Goal: Task Accomplishment & Management: Complete application form

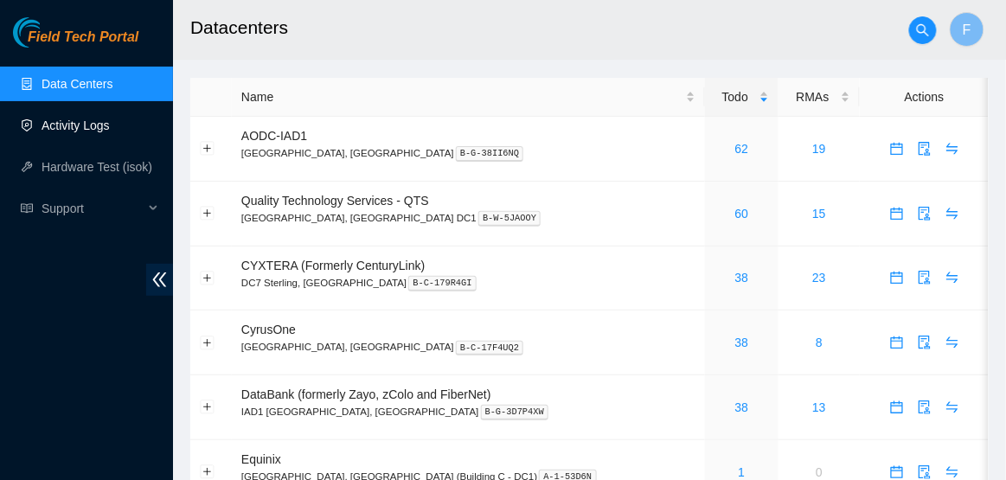
click at [93, 122] on link "Activity Logs" at bounding box center [76, 125] width 68 height 14
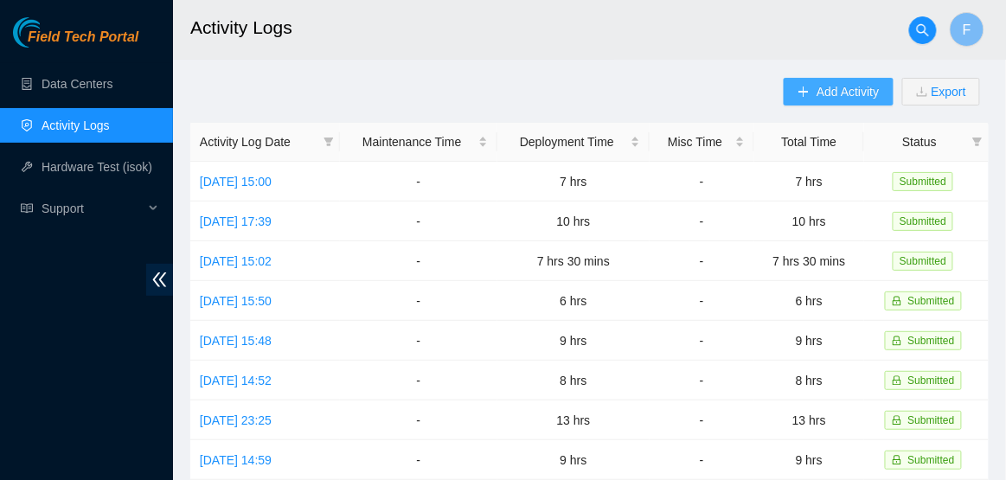
click at [836, 95] on span "Add Activity" at bounding box center [847, 91] width 62 height 19
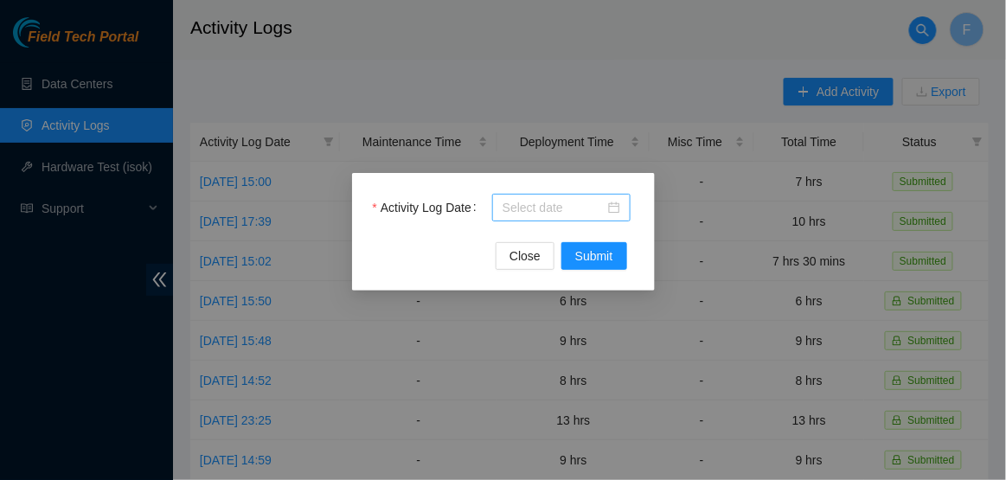
click at [614, 209] on div at bounding box center [561, 207] width 118 height 19
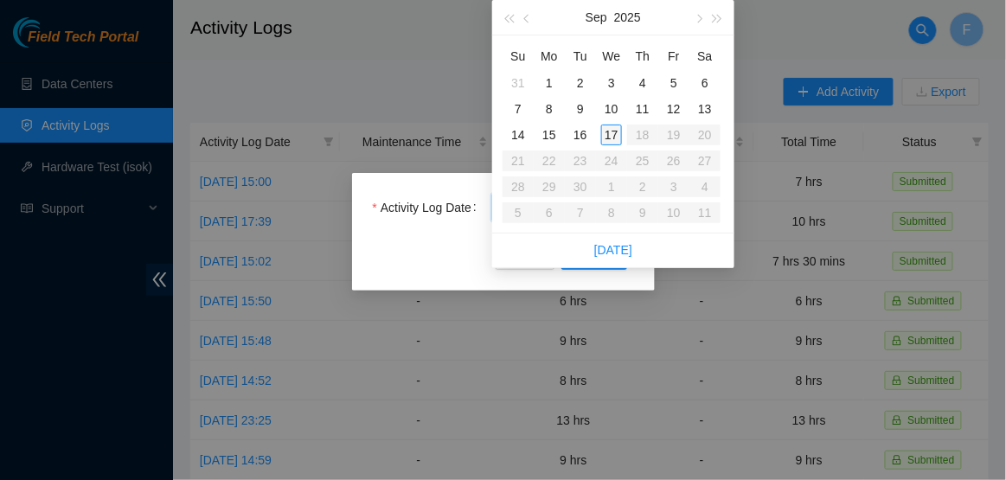
type input "2025-09-17"
click at [606, 138] on div "17" at bounding box center [611, 135] width 21 height 21
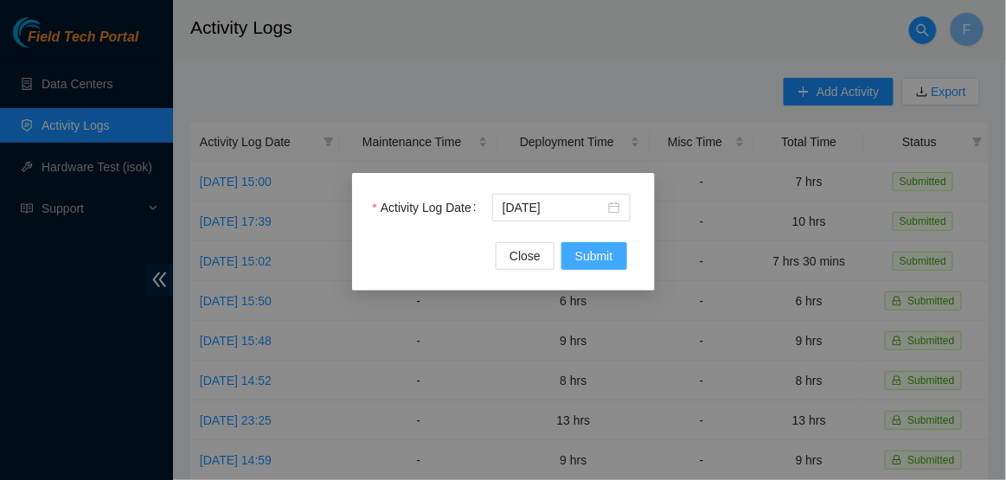
click at [582, 250] on span "Submit" at bounding box center [594, 255] width 38 height 19
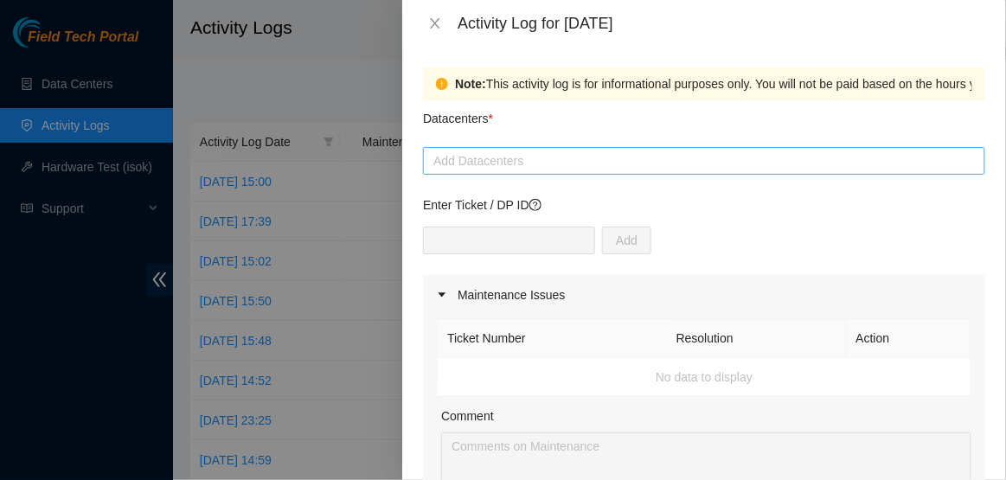
click at [517, 164] on div at bounding box center [703, 160] width 553 height 21
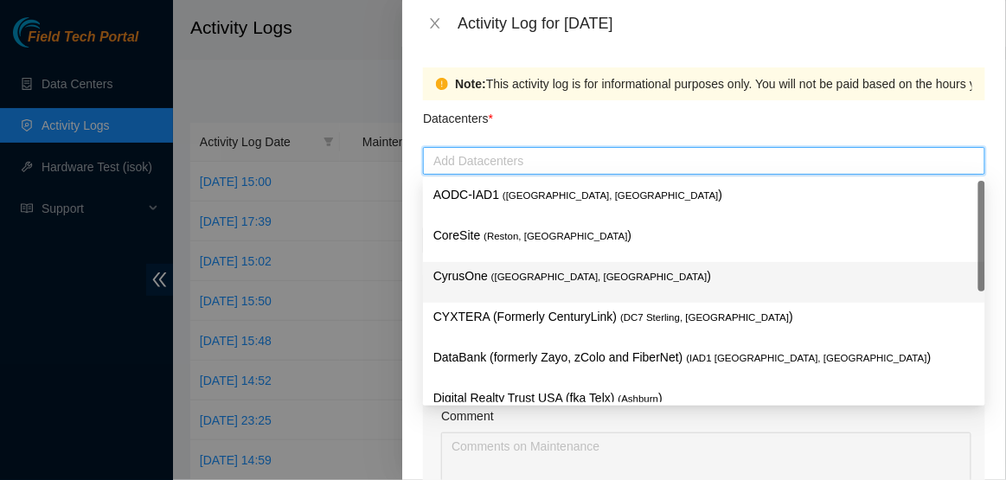
scroll to position [188, 0]
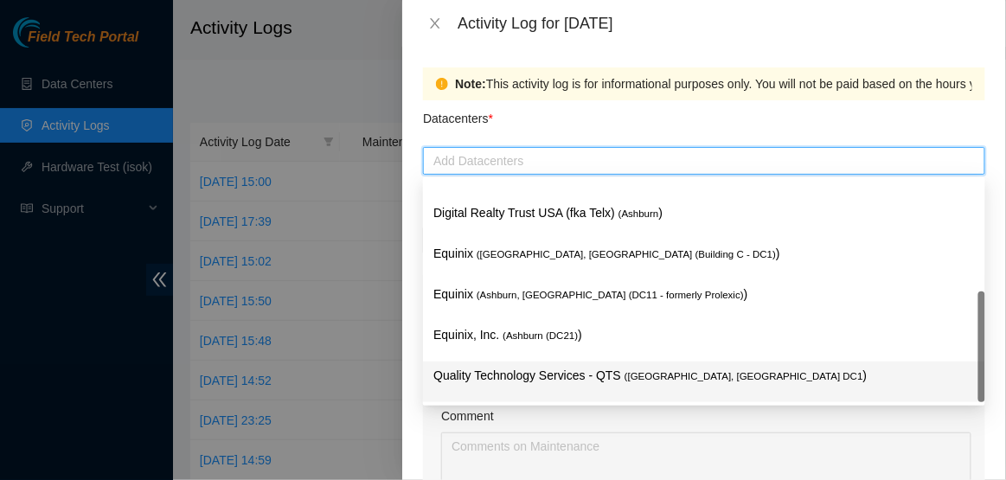
click at [511, 371] on p "Quality Technology Services - QTS ( Ashburn, VA DC1 )" at bounding box center [703, 376] width 541 height 20
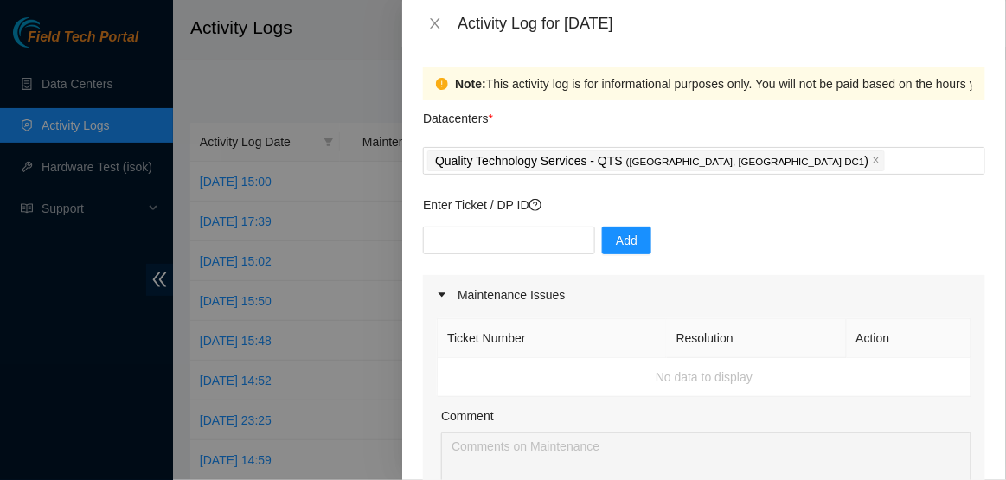
click at [669, 108] on div "Datacenters *" at bounding box center [704, 123] width 562 height 47
click at [521, 233] on input "text" at bounding box center [509, 241] width 172 height 28
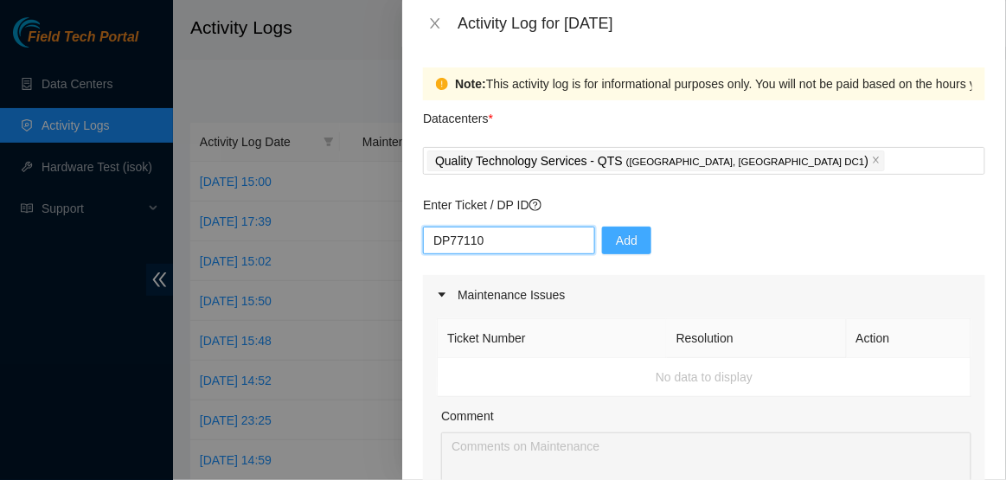
type input "DP77110"
click at [616, 239] on span "Add" at bounding box center [627, 240] width 22 height 19
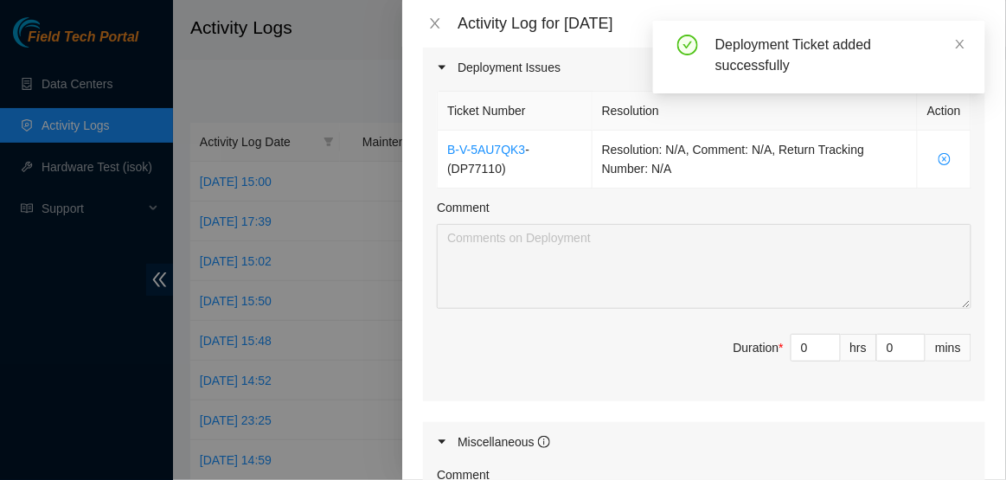
scroll to position [581, 0]
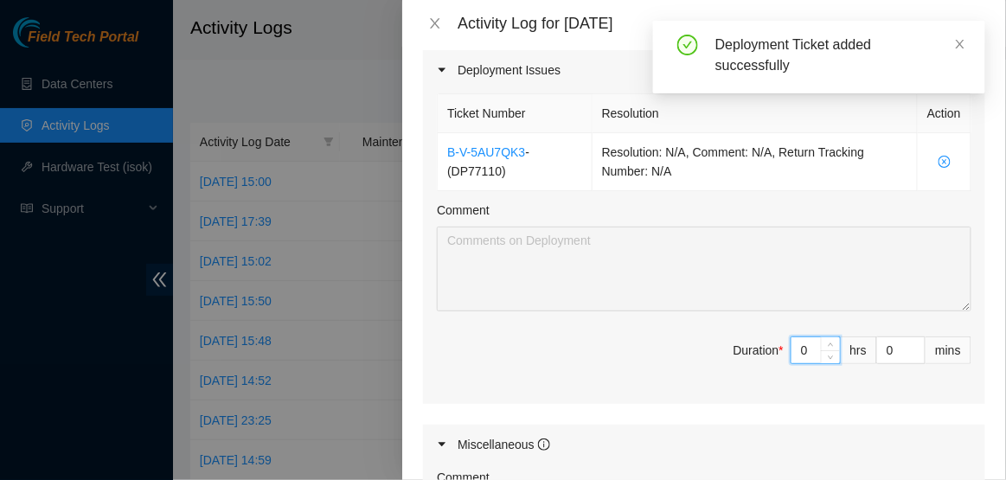
click at [809, 354] on input "0" at bounding box center [815, 350] width 48 height 26
type input "7"
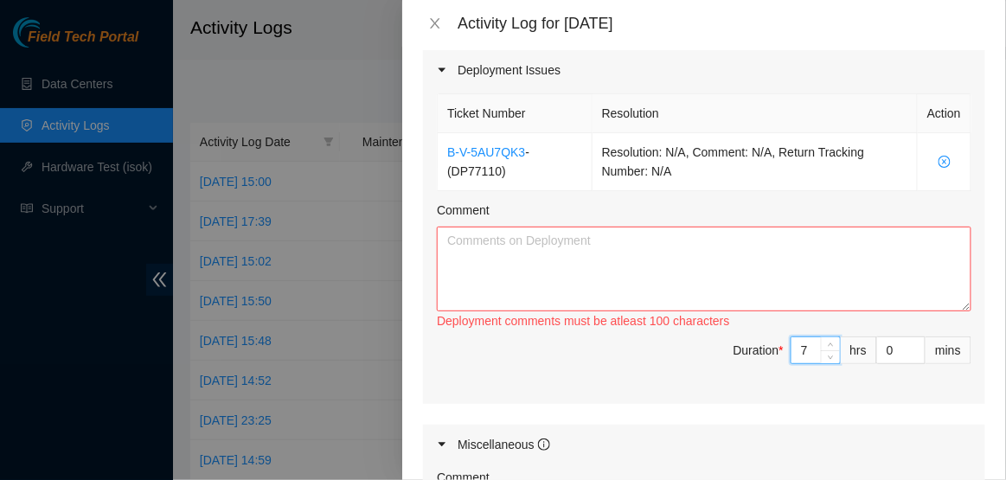
type input "7"
click at [667, 243] on textarea "Comment" at bounding box center [704, 269] width 534 height 85
paste textarea "Hi Dave, EOD Update: -Continued with labeling process -Labeled ETH0 and ETH1 -L…"
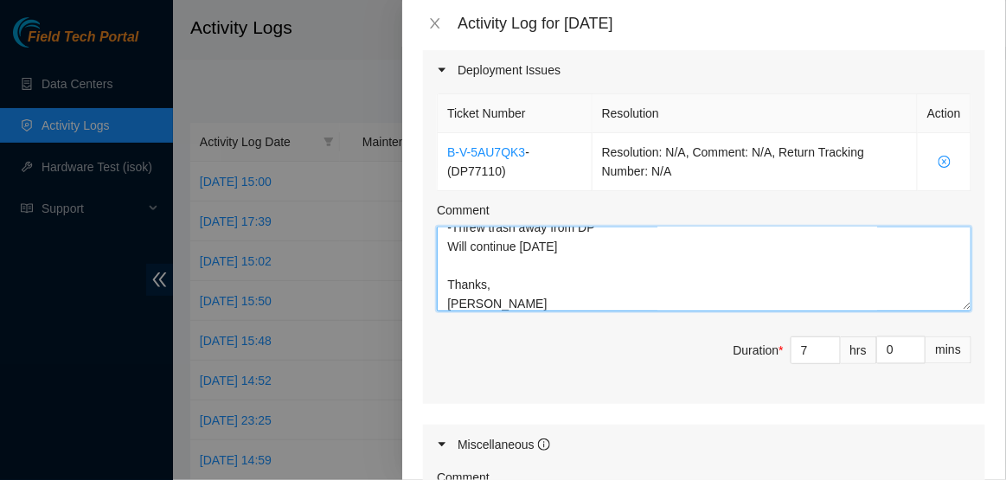
scroll to position [955, 0]
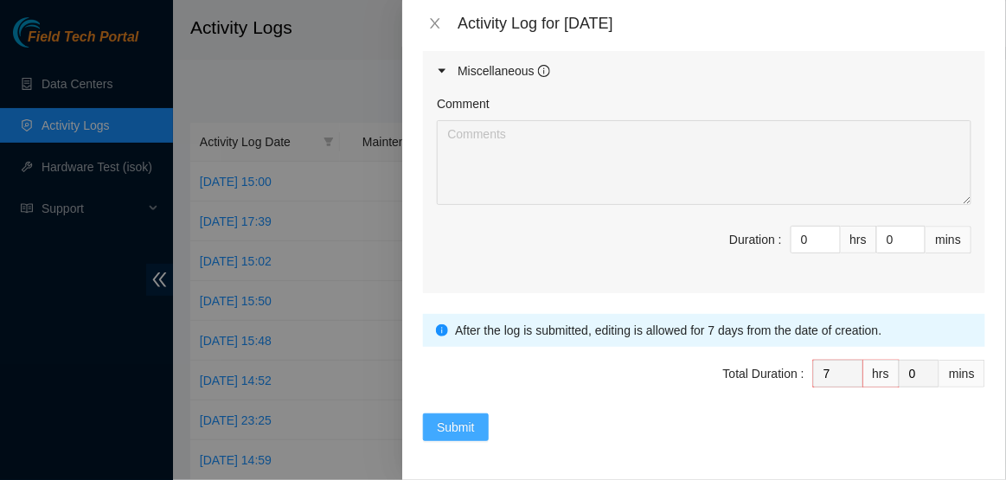
type textarea "Hi Dave, EOD Update: -Continued with labeling process -Labeled ETH0 and ETH1 -L…"
click at [445, 432] on span "Submit" at bounding box center [456, 427] width 38 height 19
